Goal: Task Accomplishment & Management: Complete application form

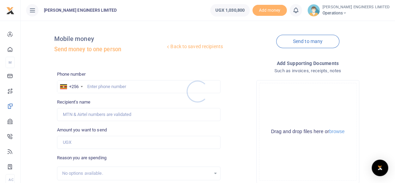
click at [94, 86] on div at bounding box center [197, 91] width 395 height 183
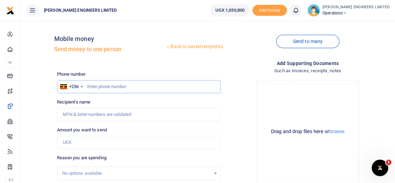
click at [101, 89] on input "text" at bounding box center [138, 86] width 163 height 13
type input "763120425"
click at [118, 86] on input "763120425" at bounding box center [138, 86] width 163 height 13
type input "[PERSON_NAME]"
type input "763120425"
